Goal: Information Seeking & Learning: Find specific fact

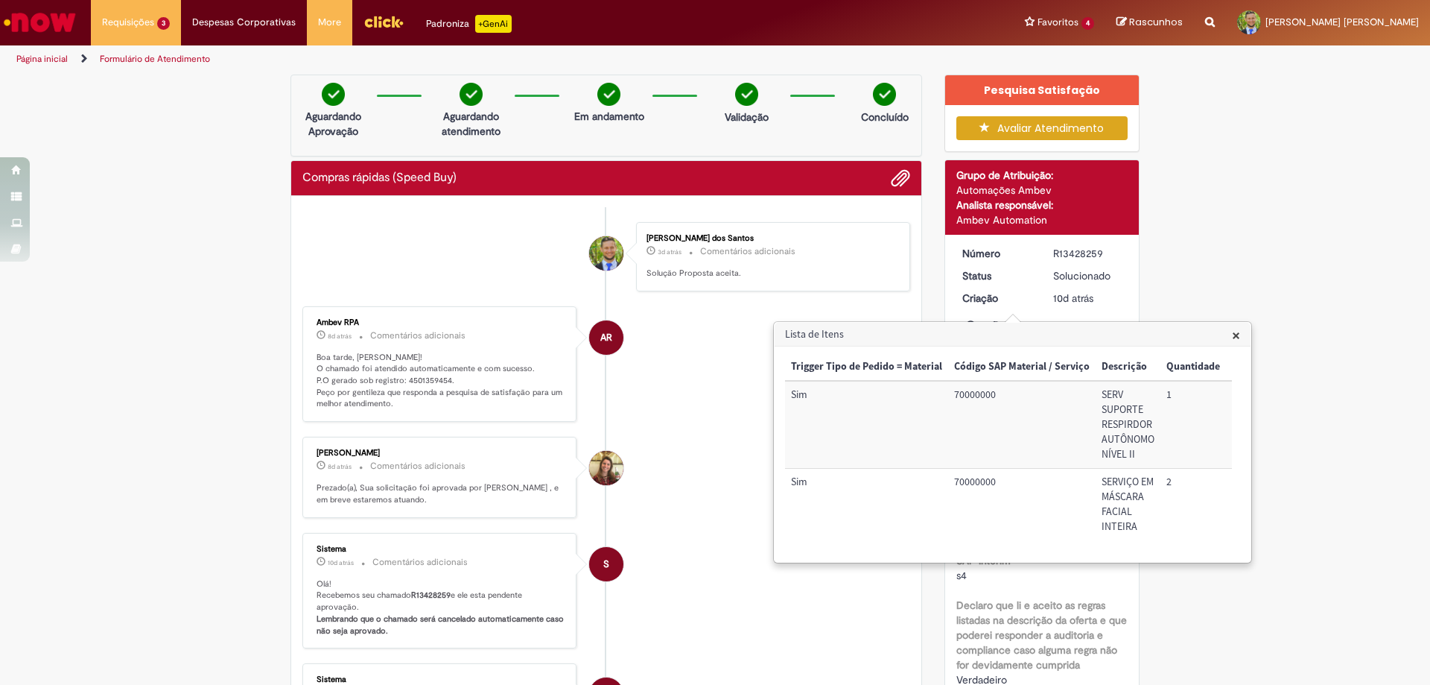
scroll to position [1266, 0]
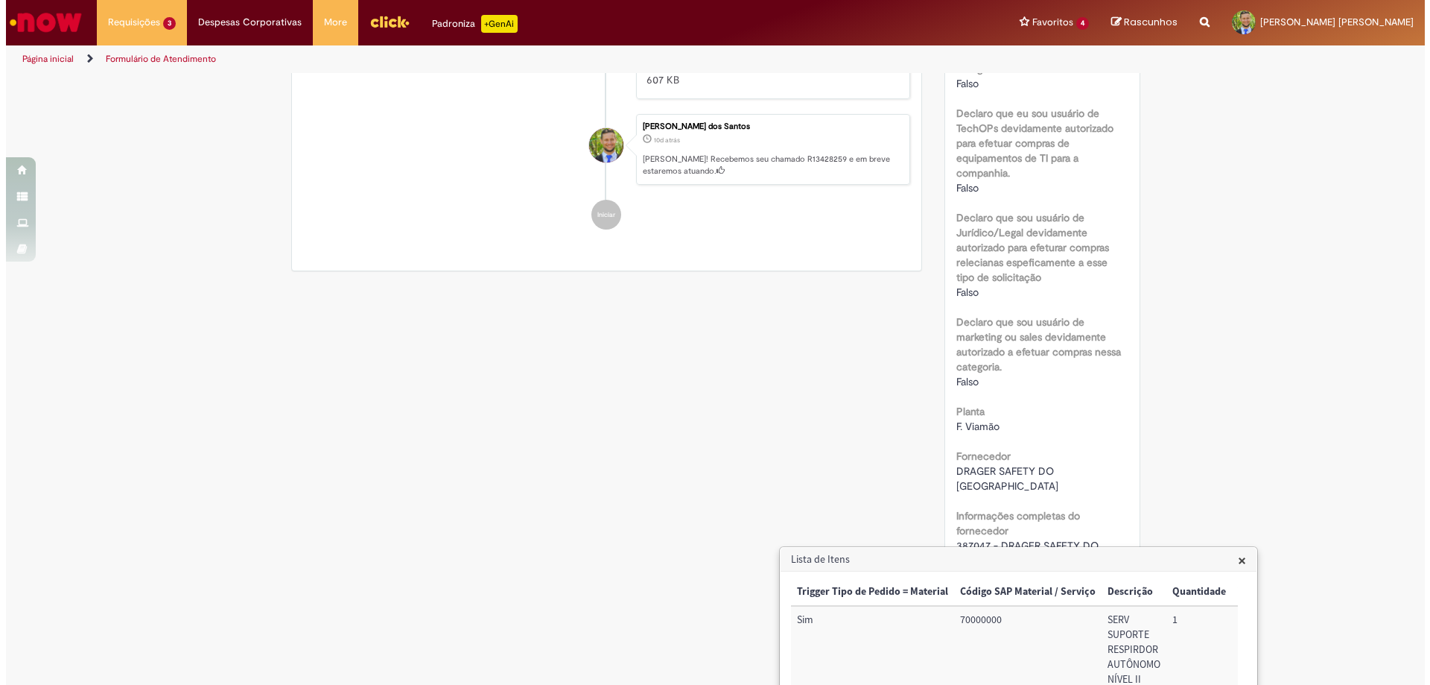
scroll to position [1117, 0]
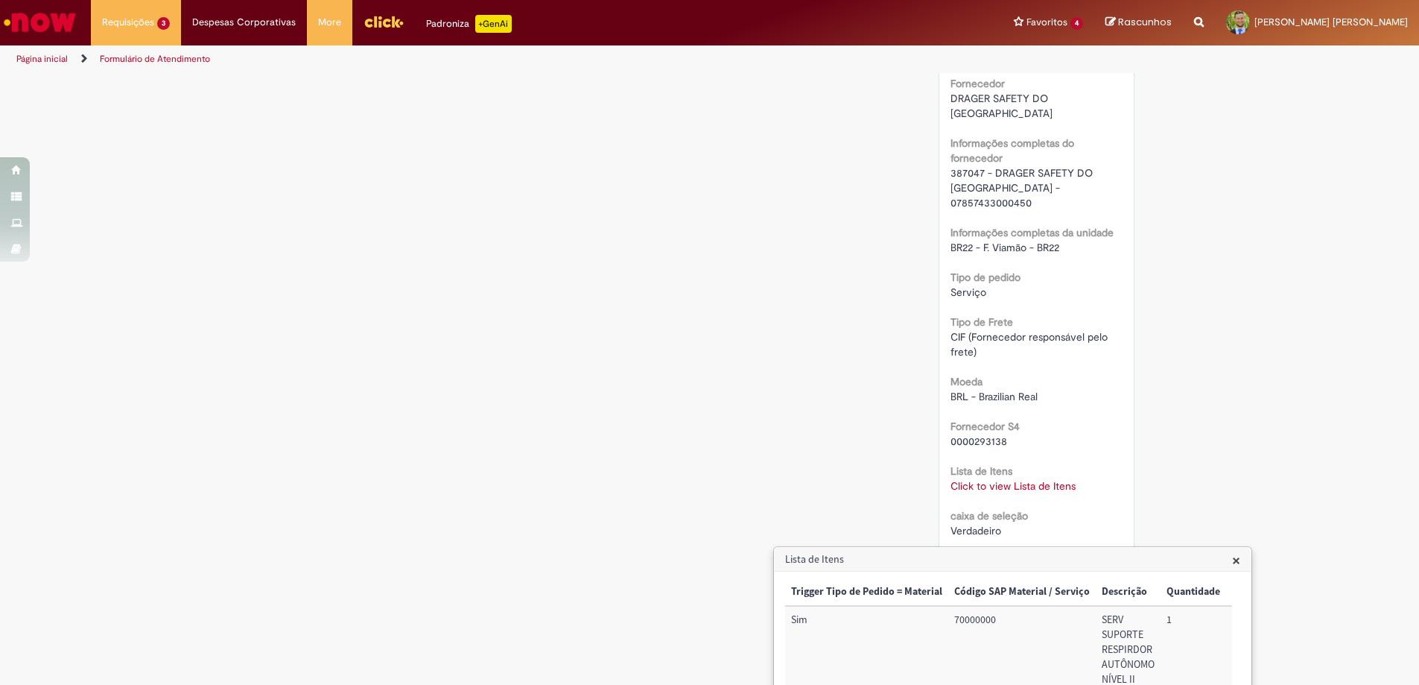
click at [1237, 560] on span "×" at bounding box center [1236, 560] width 8 height 20
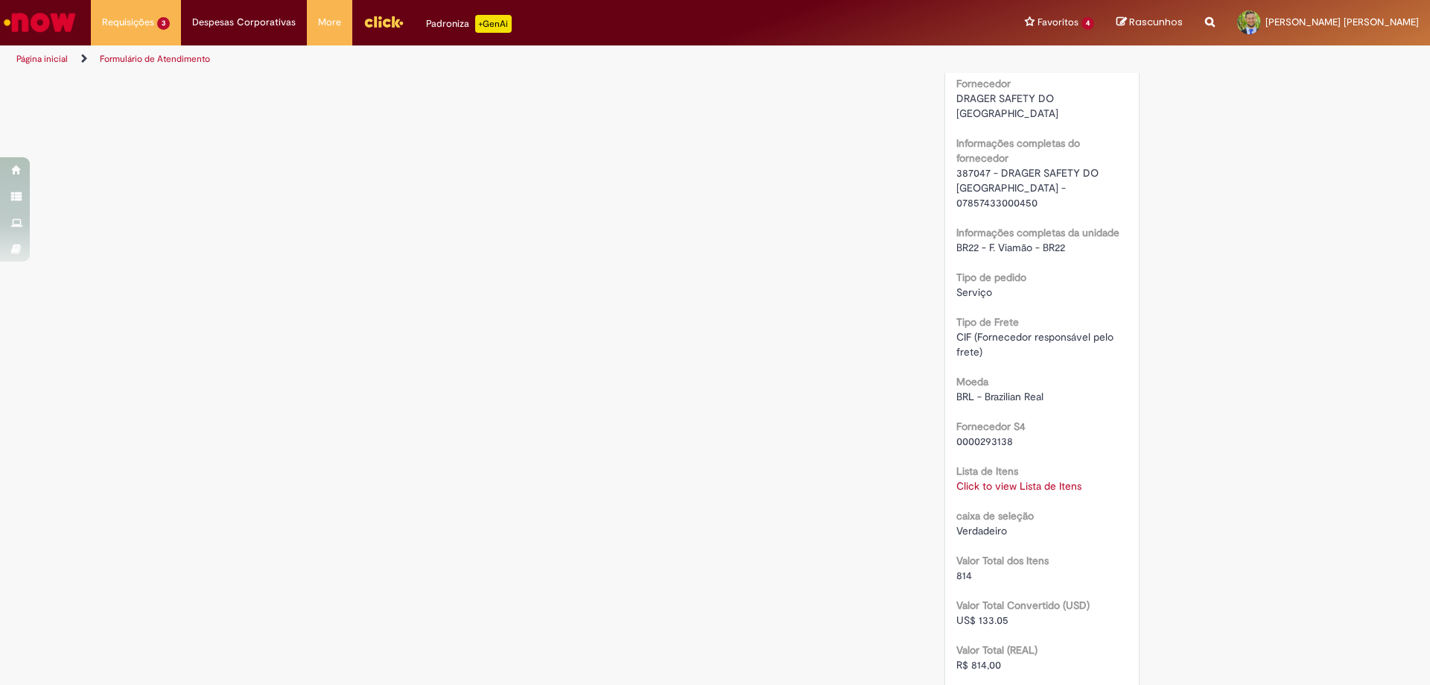
scroll to position [1192, 0]
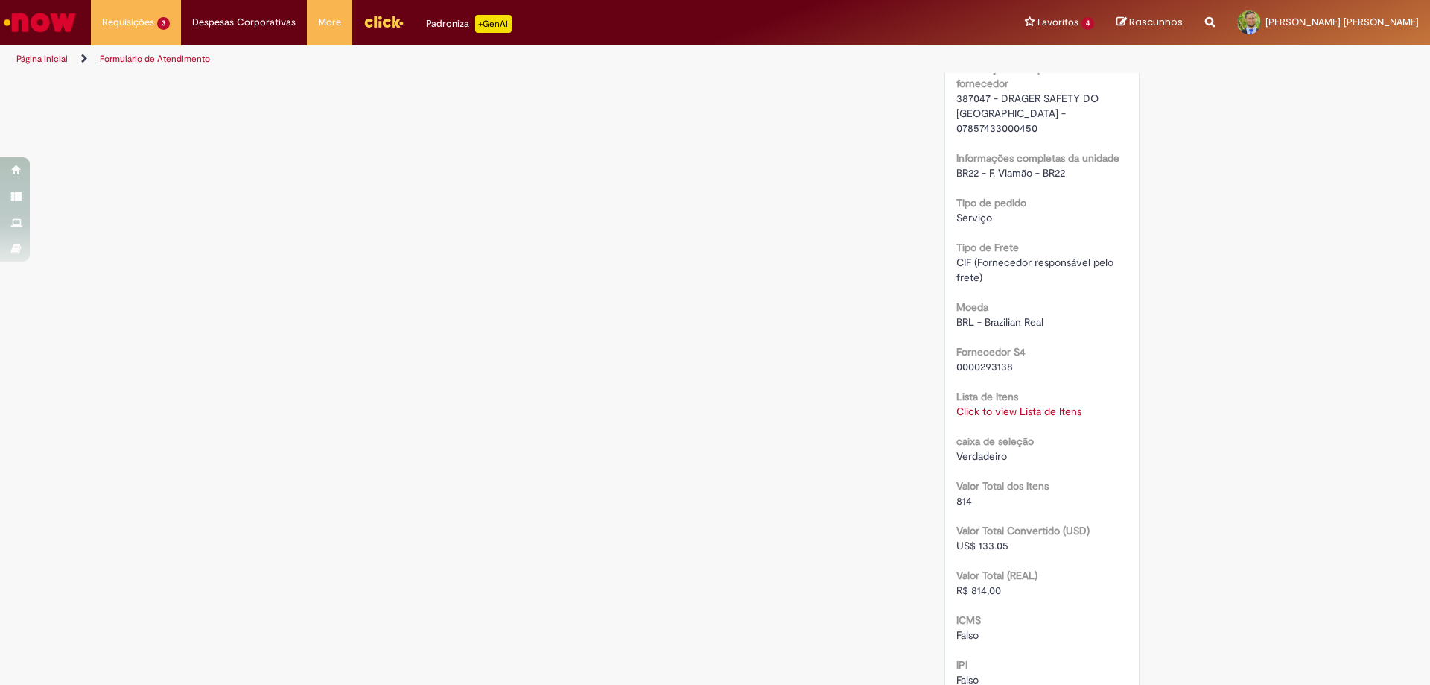
click at [1083, 435] on div "RPA Moeda BRL - Brazilian Real taxa de conversão 6.1182 [GEOGRAPHIC_DATA] 10536…" at bounding box center [1043, 119] width 172 height 1912
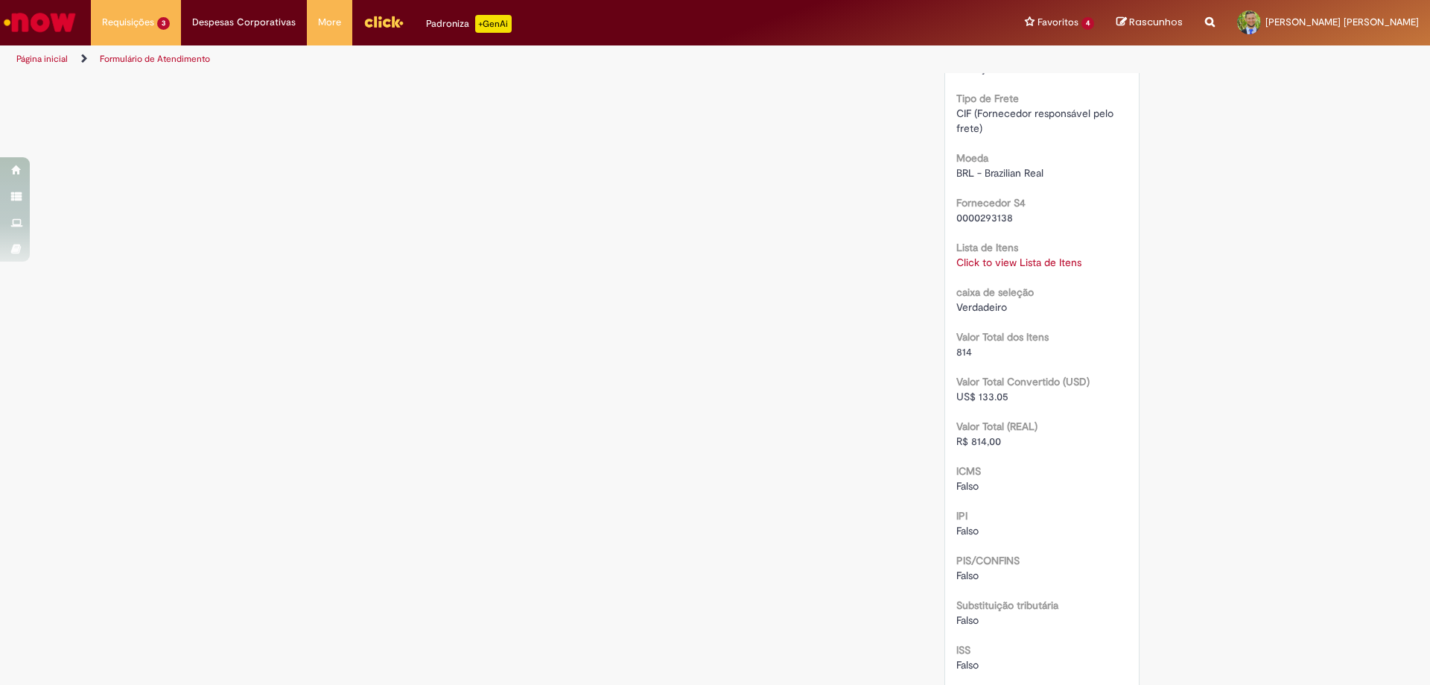
click at [1051, 256] on link "Click to view Lista de Itens" at bounding box center [1019, 262] width 125 height 13
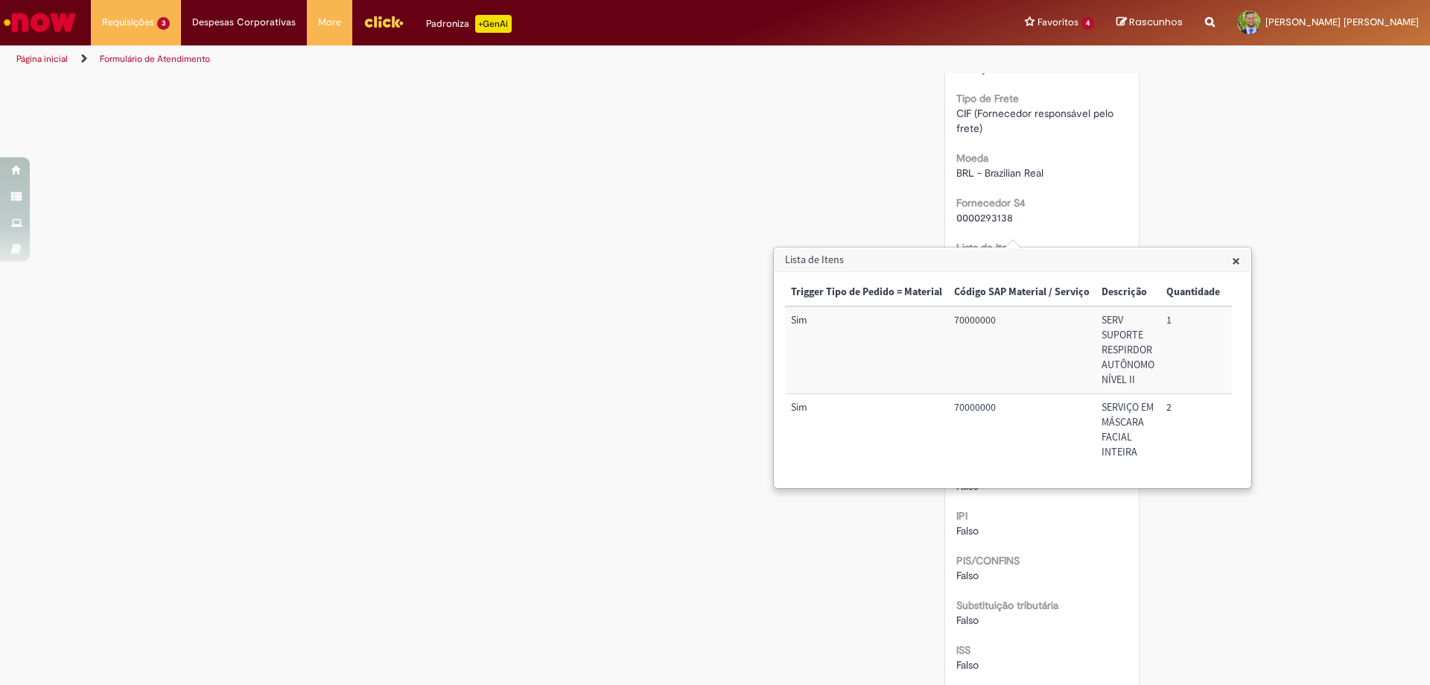
drag, startPoint x: 892, startPoint y: 509, endPoint x: 904, endPoint y: 507, distance: 11.3
click at [903, 487] on div "× Trigger Tipo de Pedido = Material Código SAP Material / Serviço Descrição Qua…" at bounding box center [1013, 379] width 476 height 215
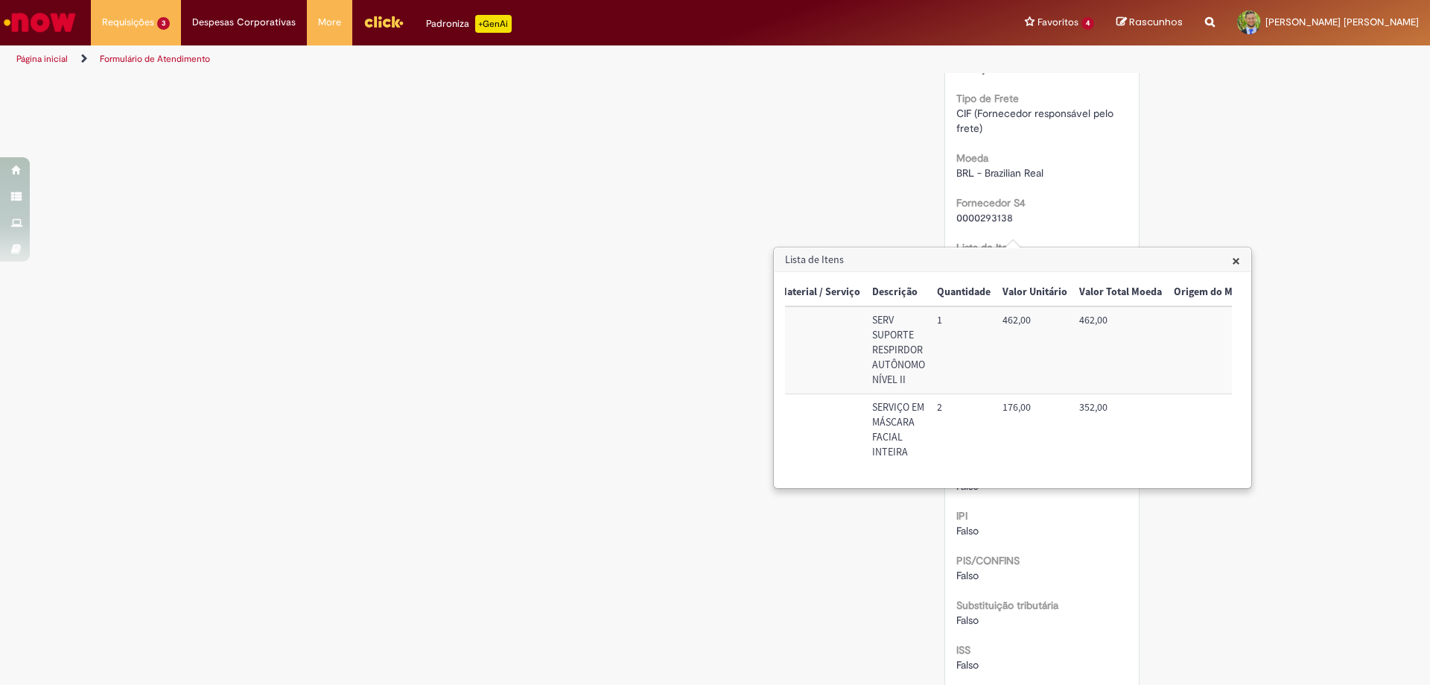
scroll to position [0, 269]
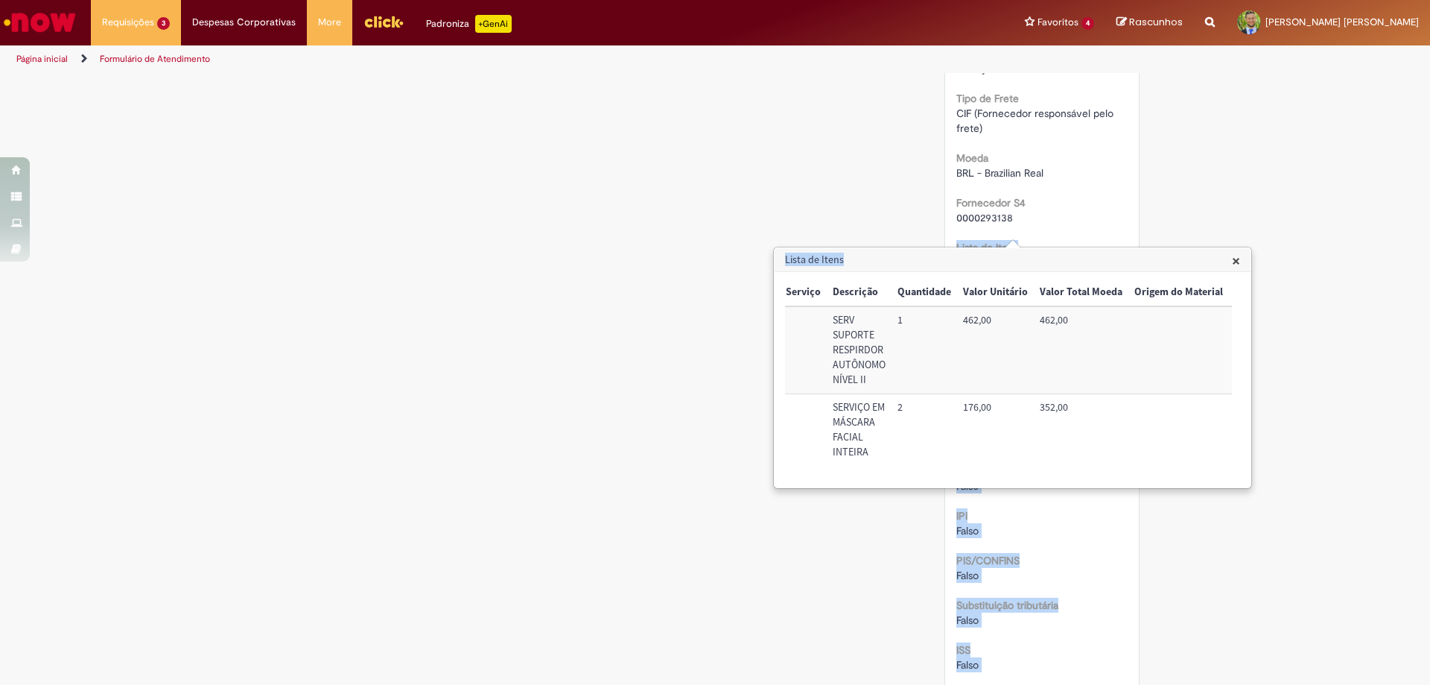
drag, startPoint x: 869, startPoint y: 264, endPoint x: 576, endPoint y: 196, distance: 300.5
click at [576, 196] on body "Pular para o conteúdo da página Requisições 3 Exibir Todas as Solicitações Comp…" at bounding box center [715, 342] width 1430 height 685
click at [947, 264] on h3 "Lista de Itens" at bounding box center [1013, 260] width 476 height 24
drag, startPoint x: 1036, startPoint y: 256, endPoint x: 808, endPoint y: 247, distance: 228.9
click at [808, 247] on div "Lista de Itens × Trigger Tipo de Pedido = Material Código SAP Material / Serviç…" at bounding box center [1012, 368] width 479 height 242
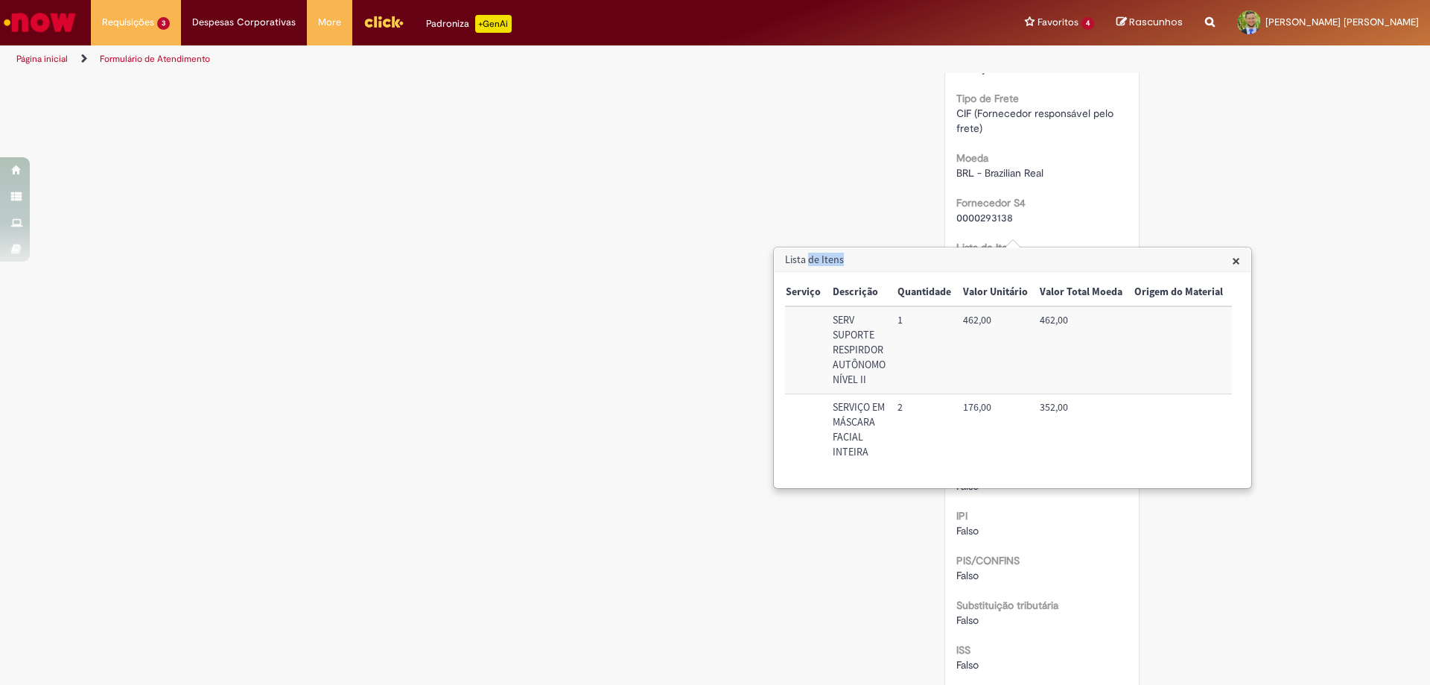
click at [1240, 259] on span "×" at bounding box center [1236, 260] width 8 height 20
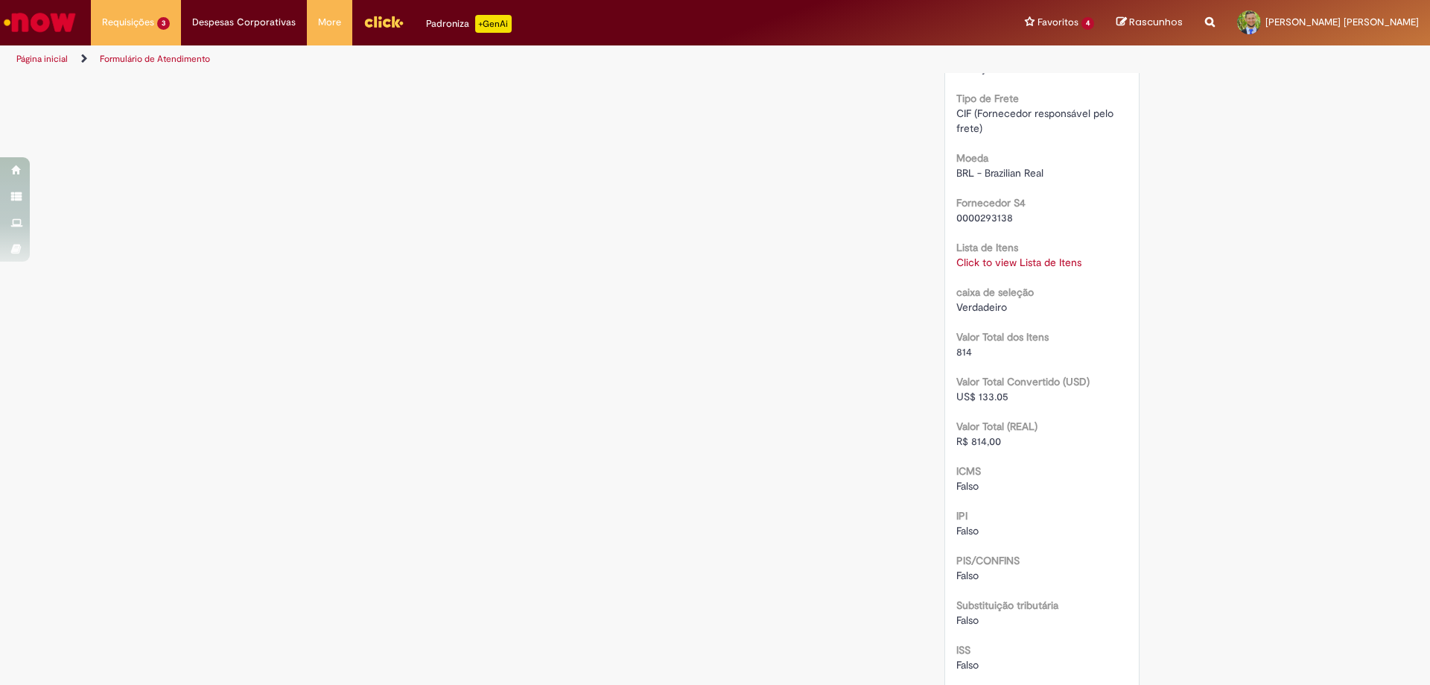
scroll to position [968, 0]
